Goal: Use online tool/utility: Utilize a website feature to perform a specific function

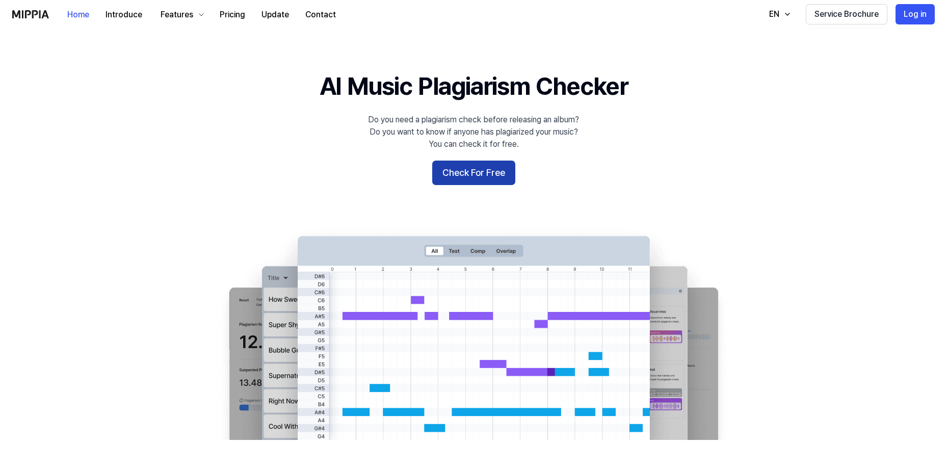
click at [435, 177] on button "Check For Free" at bounding box center [473, 173] width 83 height 24
click at [483, 167] on button "Check For Free" at bounding box center [473, 173] width 83 height 24
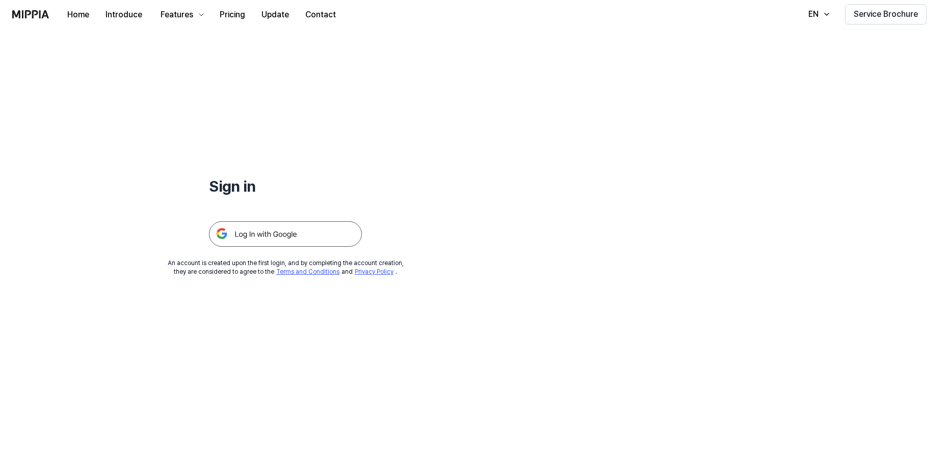
click at [311, 243] on img at bounding box center [285, 233] width 153 height 25
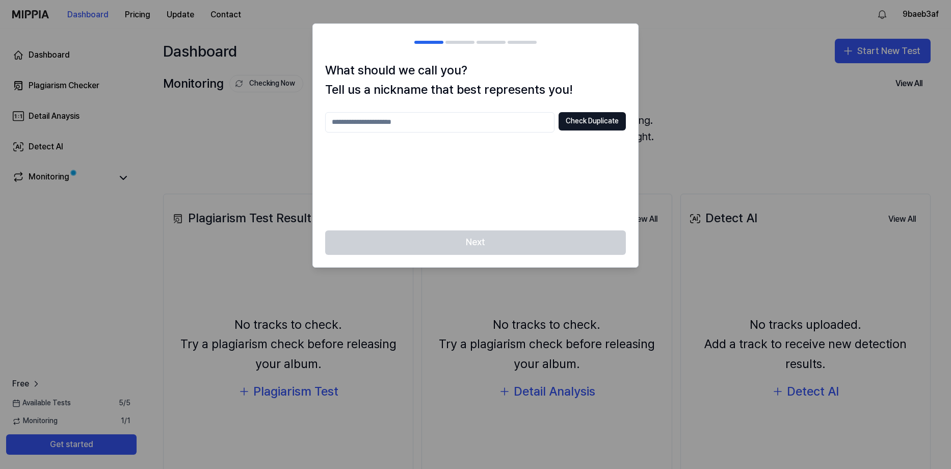
click at [490, 108] on div "What should we call you? Tell us a nickname that best represents you! Check Dup…" at bounding box center [475, 146] width 325 height 170
click at [487, 117] on input "text" at bounding box center [439, 122] width 229 height 20
click at [580, 121] on button "Check Duplicate" at bounding box center [592, 121] width 67 height 18
click at [490, 123] on input "text" at bounding box center [439, 122] width 229 height 20
type input "**********"
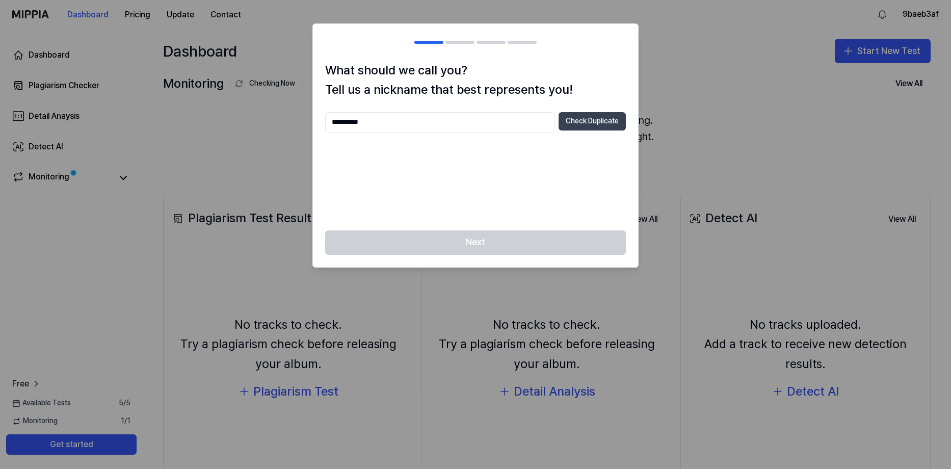
click at [606, 126] on button "Check Duplicate" at bounding box center [592, 121] width 67 height 18
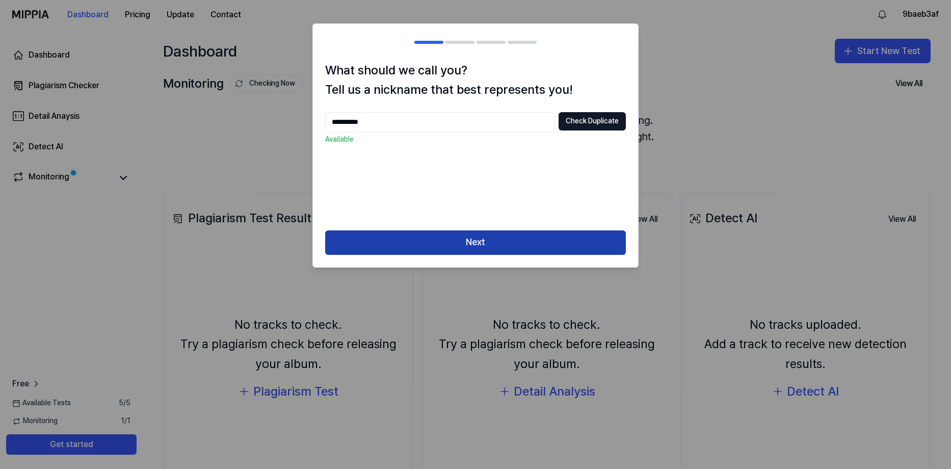
click at [526, 241] on button "Next" at bounding box center [475, 242] width 301 height 24
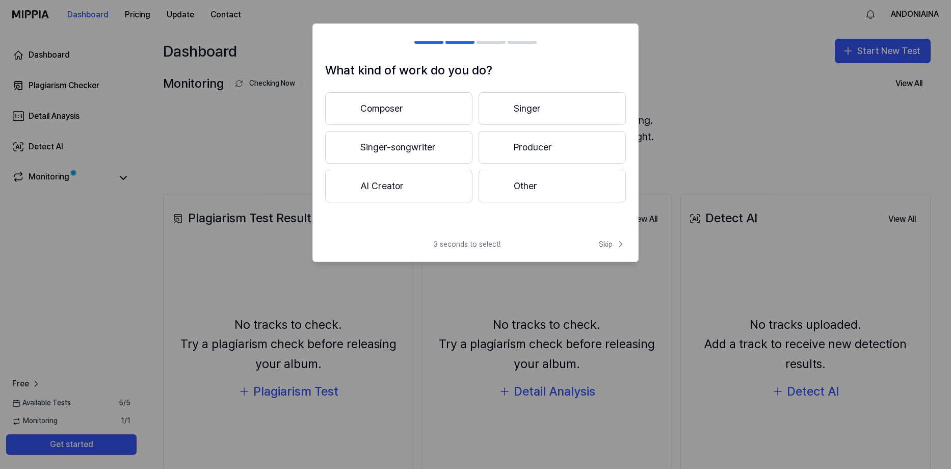
click at [525, 113] on button "Singer" at bounding box center [552, 108] width 147 height 33
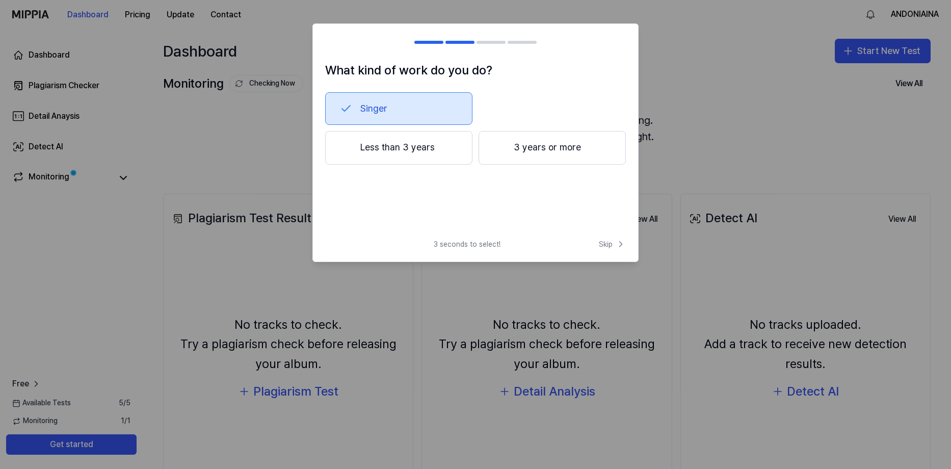
click at [405, 154] on button "Less than 3 years" at bounding box center [398, 148] width 147 height 34
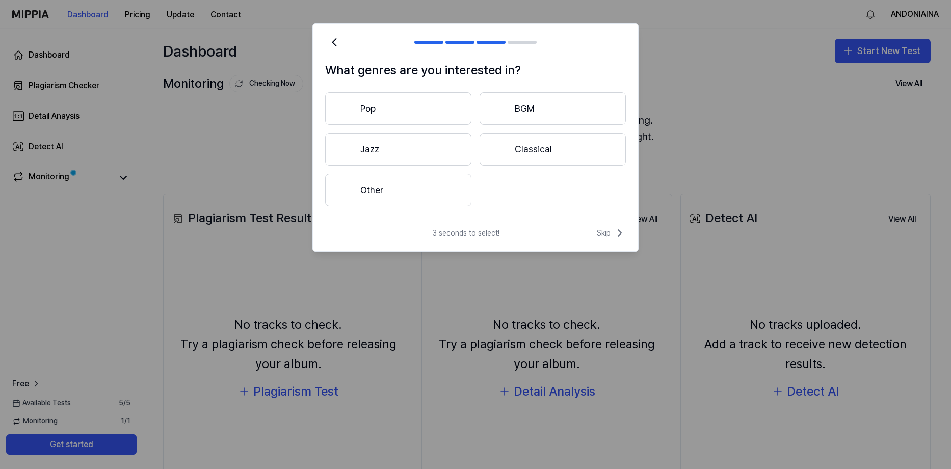
drag, startPoint x: 424, startPoint y: 155, endPoint x: 427, endPoint y: 226, distance: 71.4
click at [539, 236] on div "What genres are you interested in? Pop BGM Jazz Classical Other 3 seconds to se…" at bounding box center [475, 137] width 326 height 228
click at [407, 203] on button "Other" at bounding box center [398, 190] width 146 height 33
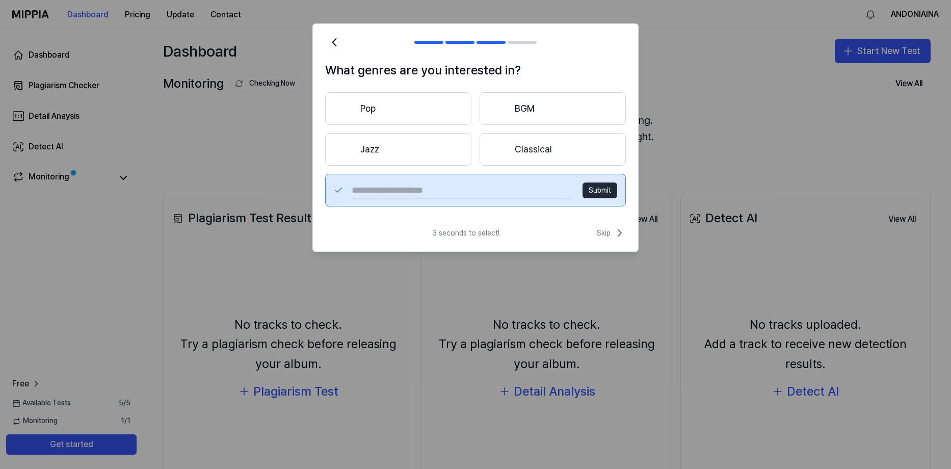
click at [448, 186] on input "text" at bounding box center [461, 190] width 219 height 16
type input "****"
click at [596, 189] on button "Submit" at bounding box center [600, 190] width 35 height 16
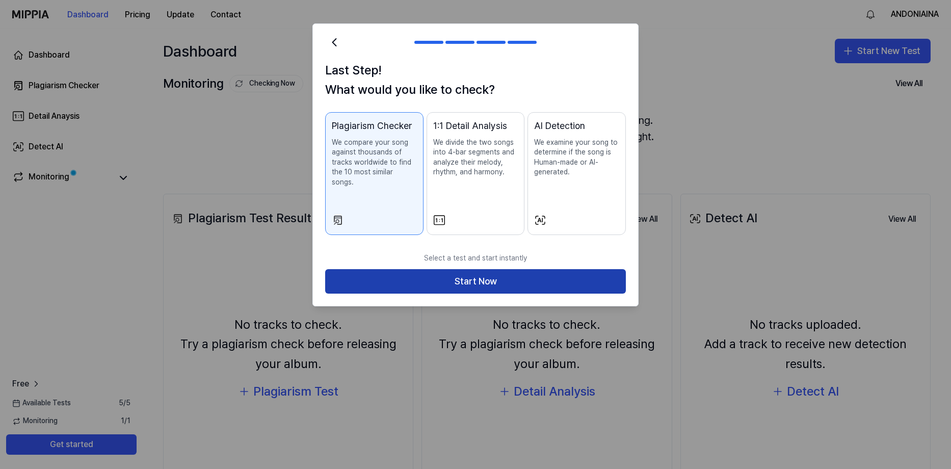
click at [531, 269] on button "Start Now" at bounding box center [475, 281] width 301 height 24
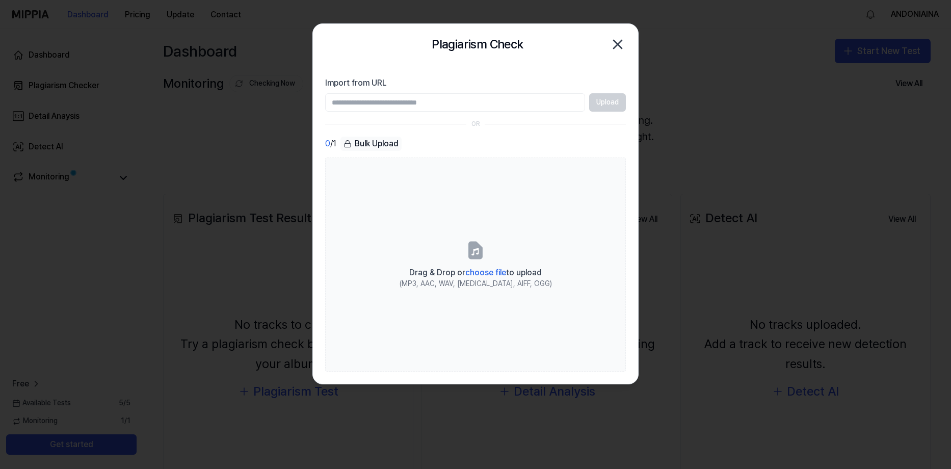
paste input "**********"
type input "**********"
click at [587, 101] on div "**********" at bounding box center [475, 102] width 301 height 18
click at [598, 105] on button "Upload" at bounding box center [607, 102] width 37 height 18
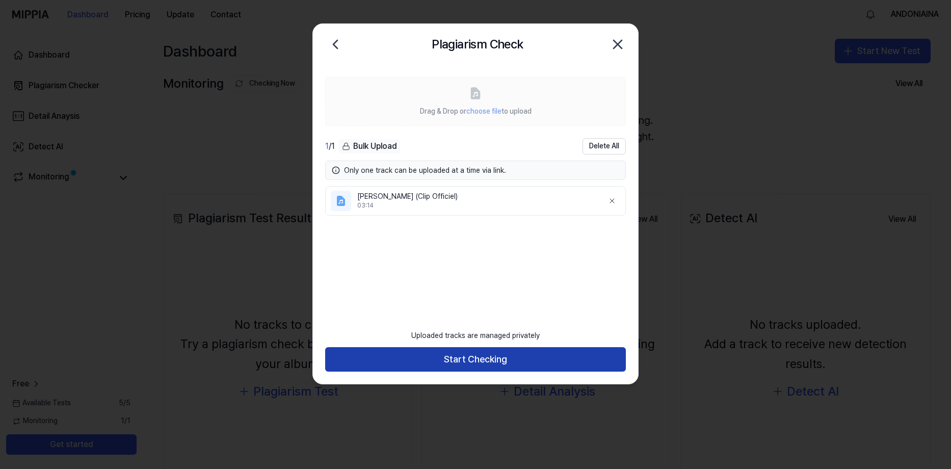
click at [515, 361] on button "Start Checking" at bounding box center [475, 359] width 301 height 24
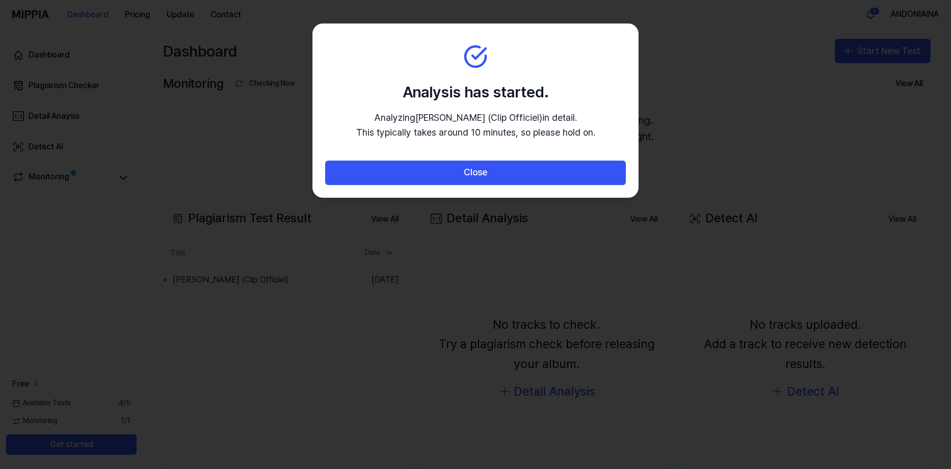
click at [489, 118] on p "Analyzing [PERSON_NAME] (Clip Officiel) in detail. This typically takes around …" at bounding box center [475, 126] width 239 height 30
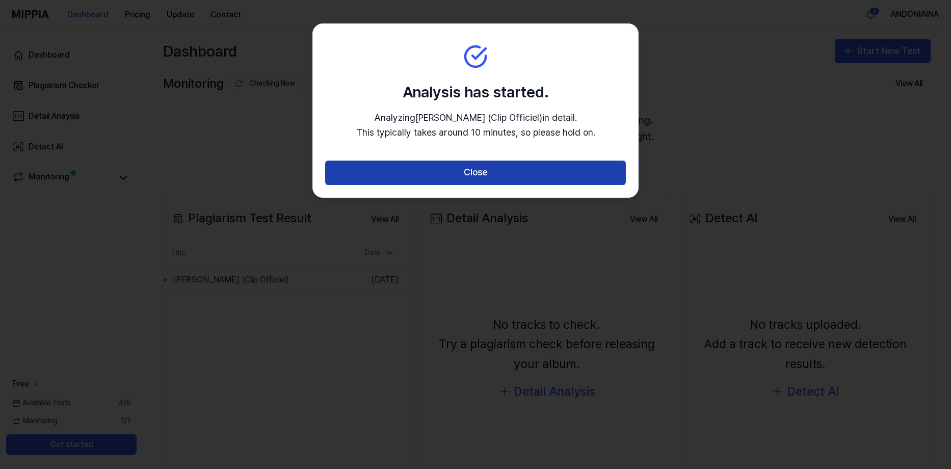
click at [504, 175] on button "Close" at bounding box center [475, 173] width 301 height 24
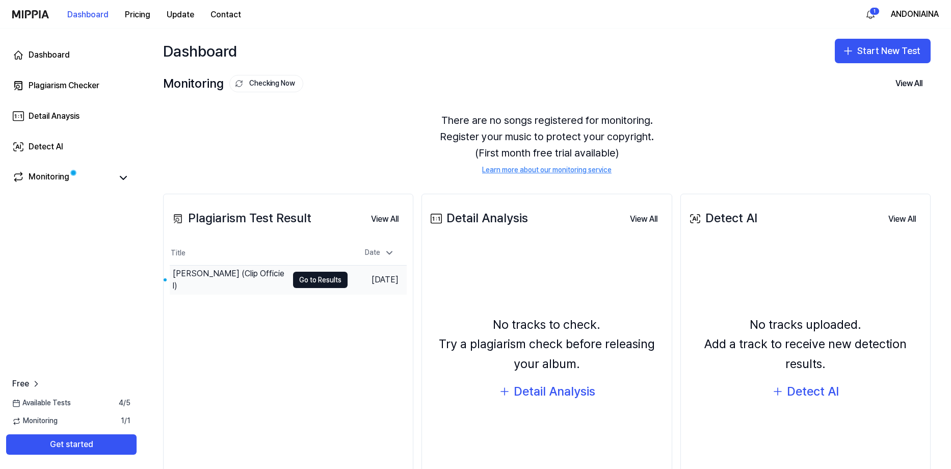
click at [356, 277] on td "[DATE]" at bounding box center [377, 280] width 59 height 29
click at [318, 283] on button "Go to Results" at bounding box center [320, 280] width 55 height 16
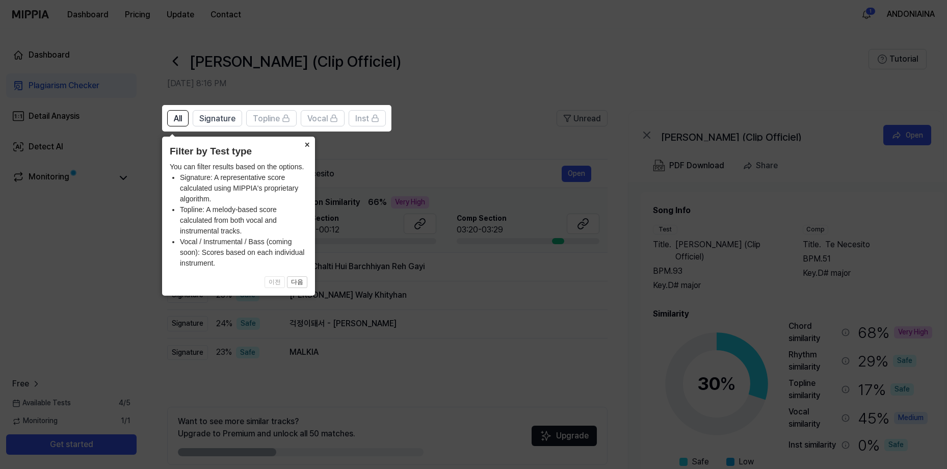
click at [302, 145] on button "×" at bounding box center [307, 144] width 16 height 14
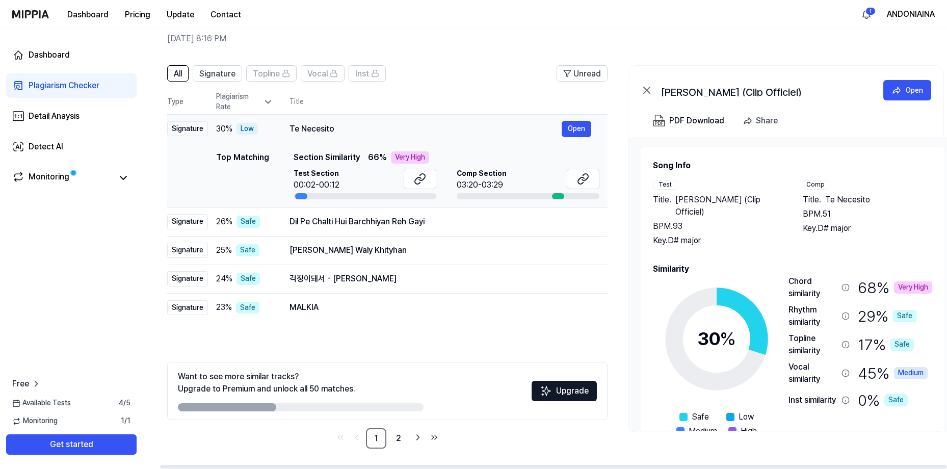
scroll to position [0, 17]
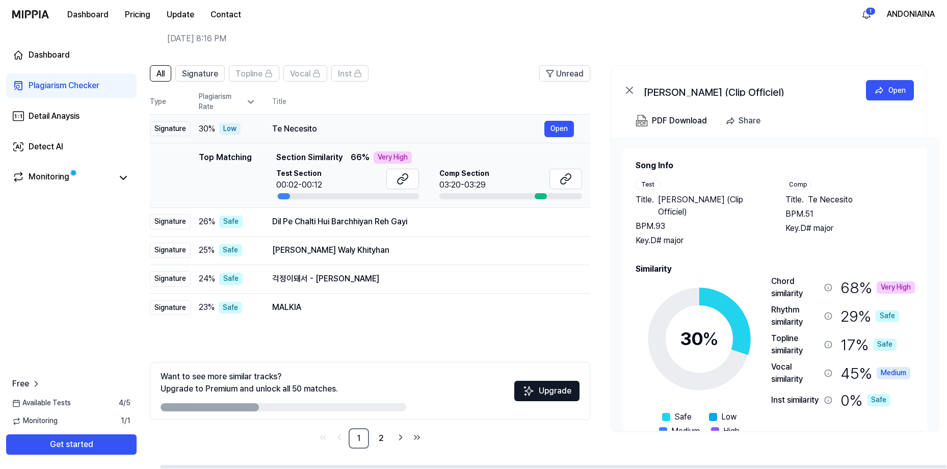
drag, startPoint x: 338, startPoint y: 129, endPoint x: 285, endPoint y: 128, distance: 53.5
click at [288, 129] on div "Te Necesito" at bounding box center [408, 129] width 272 height 12
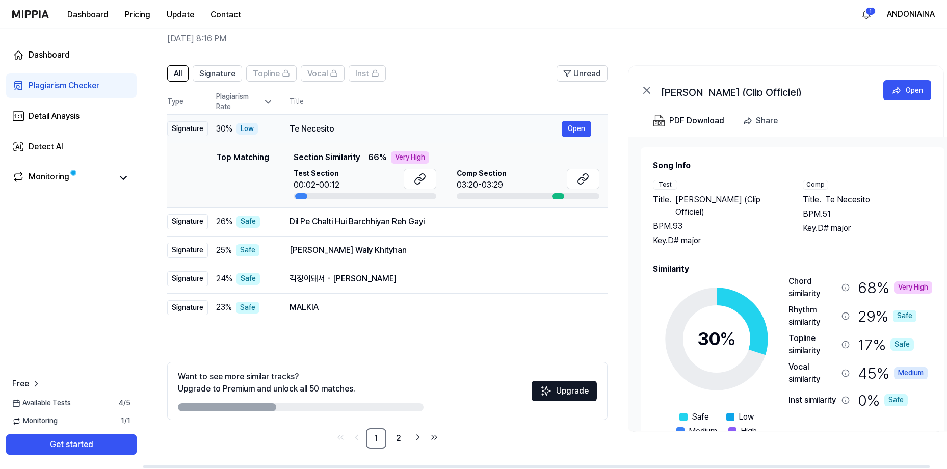
drag, startPoint x: 274, startPoint y: 128, endPoint x: 340, endPoint y: 133, distance: 66.4
click at [340, 133] on div "Te Necesito" at bounding box center [425, 129] width 272 height 12
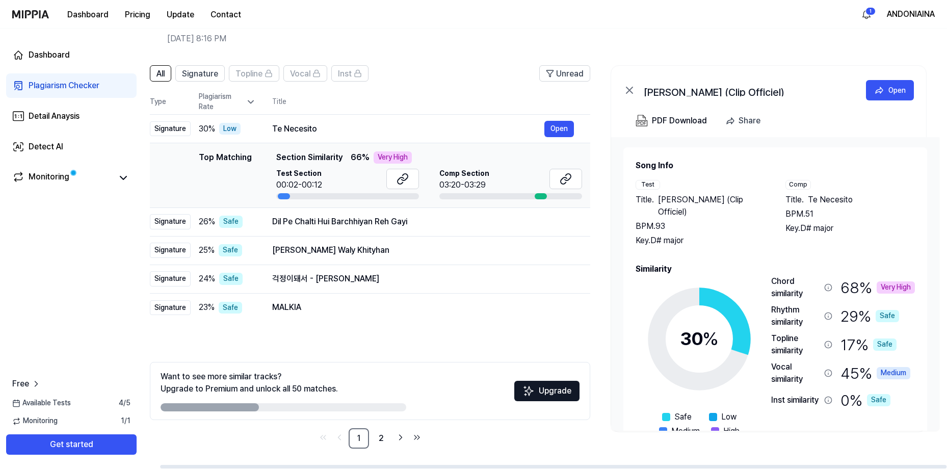
drag, startPoint x: 868, startPoint y: 202, endPoint x: 814, endPoint y: 202, distance: 53.5
click at [814, 202] on span "Te Necesito" at bounding box center [830, 200] width 45 height 12
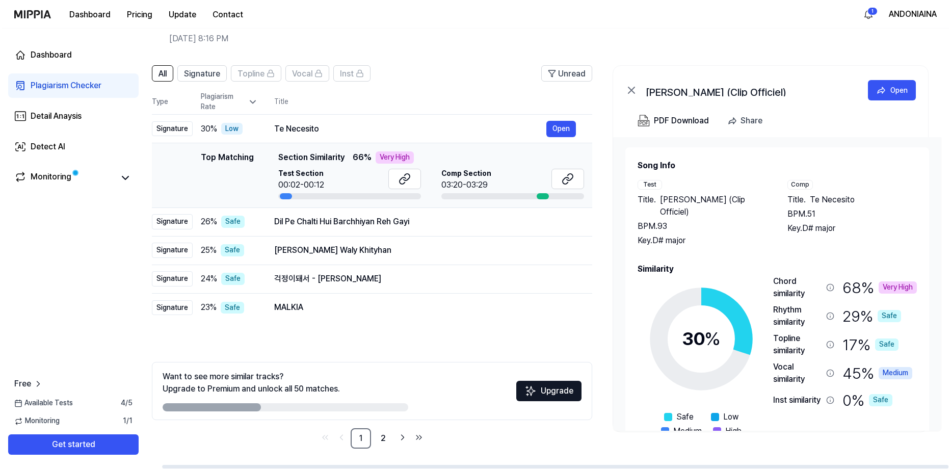
scroll to position [0, 0]
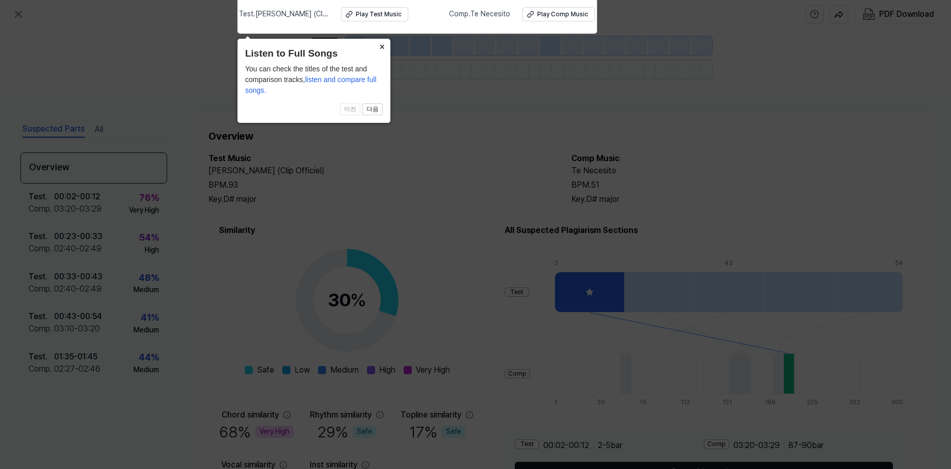
click at [386, 46] on button "×" at bounding box center [382, 46] width 16 height 14
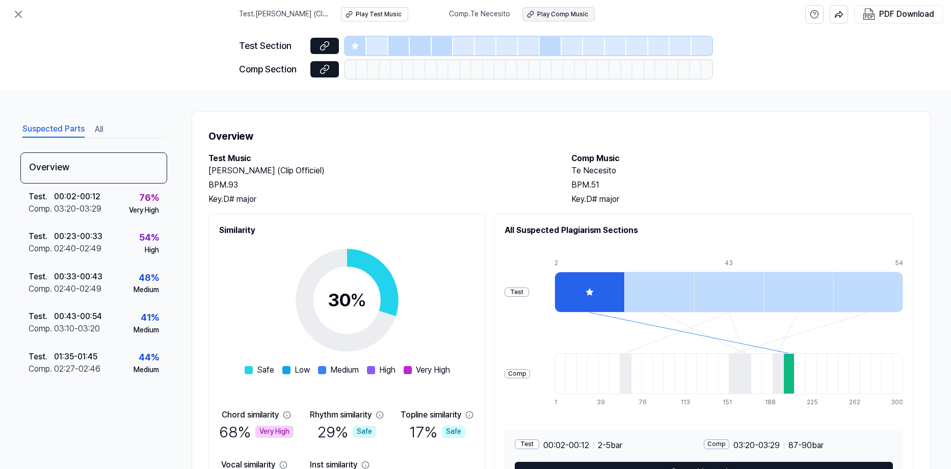
click at [562, 15] on div "Play Comp Music" at bounding box center [562, 14] width 51 height 9
click at [21, 13] on icon at bounding box center [18, 14] width 12 height 12
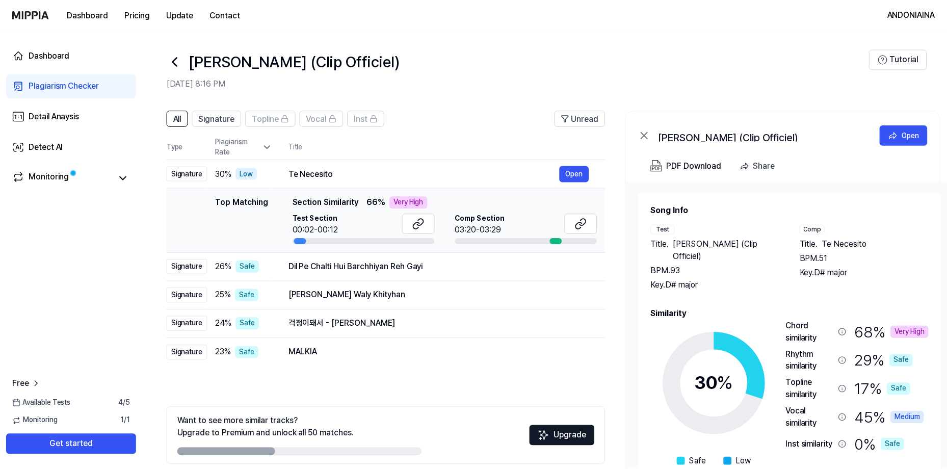
scroll to position [45, 0]
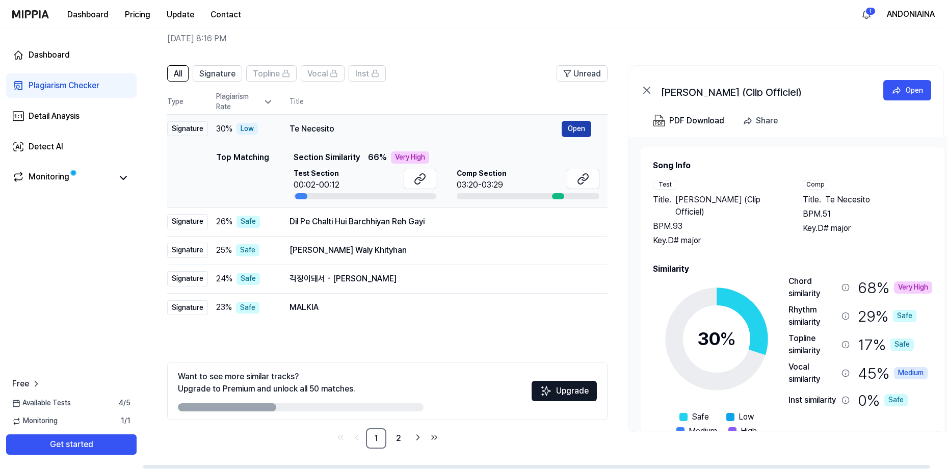
click at [573, 130] on button "Open" at bounding box center [577, 129] width 30 height 16
drag, startPoint x: 300, startPoint y: 198, endPoint x: 325, endPoint y: 200, distance: 25.1
click at [325, 200] on td "Top Matching Top Matching Section Similarity 66 % Very High Test Section 00:02-…" at bounding box center [387, 175] width 440 height 65
click at [325, 199] on td "Top Matching Top Matching Section Similarity 66 % Very High Test Section 00:02-…" at bounding box center [387, 175] width 440 height 65
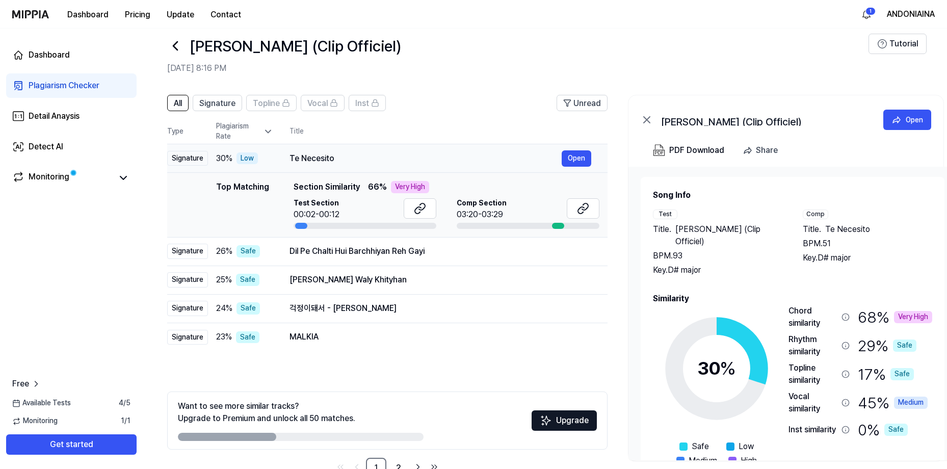
scroll to position [0, 0]
